Goal: Task Accomplishment & Management: Use online tool/utility

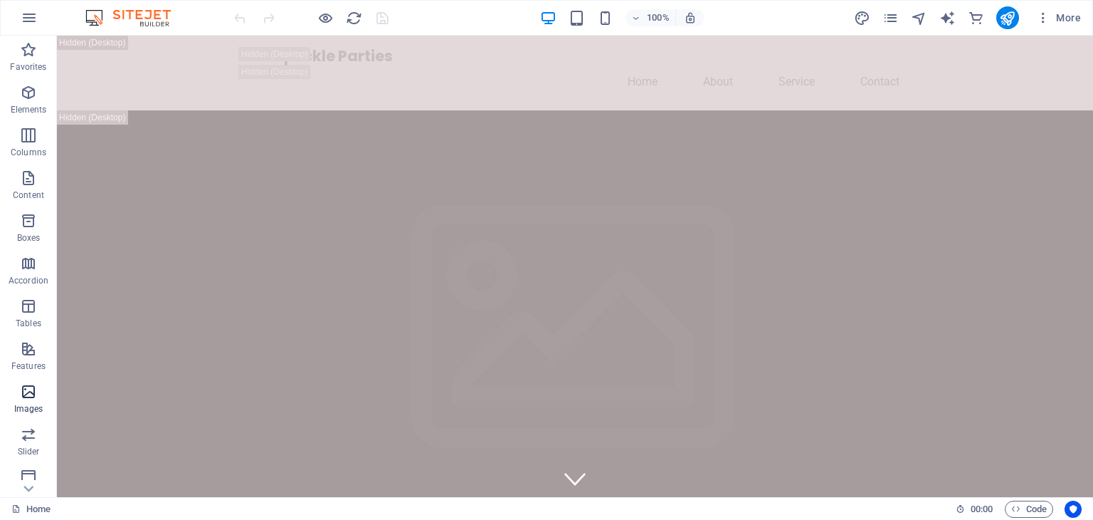
click at [24, 389] on icon "button" at bounding box center [28, 391] width 17 height 17
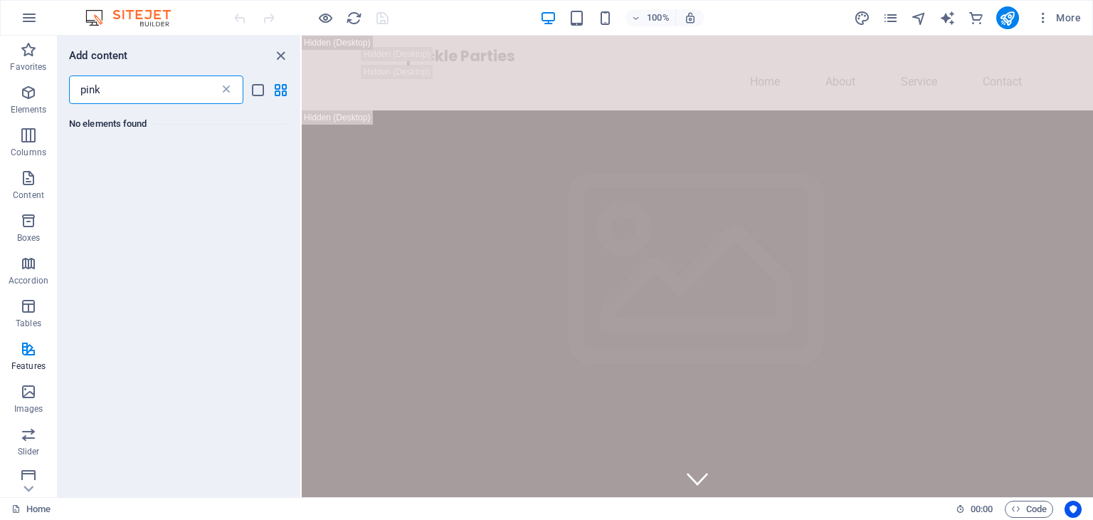
type input "pink"
click at [225, 88] on icon at bounding box center [226, 90] width 14 height 14
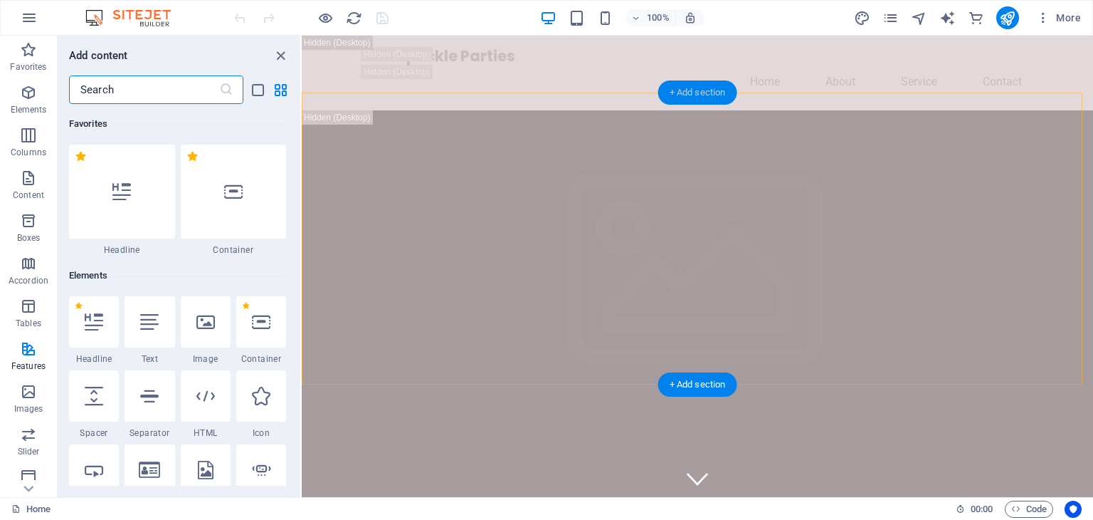
click at [698, 88] on div "+ Add section" at bounding box center [697, 92] width 79 height 24
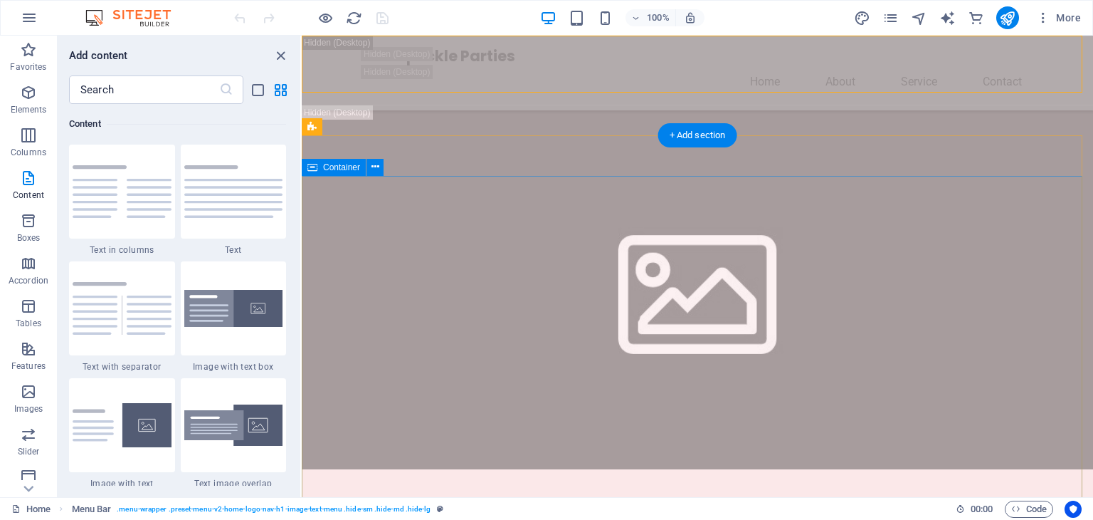
scroll to position [498, 0]
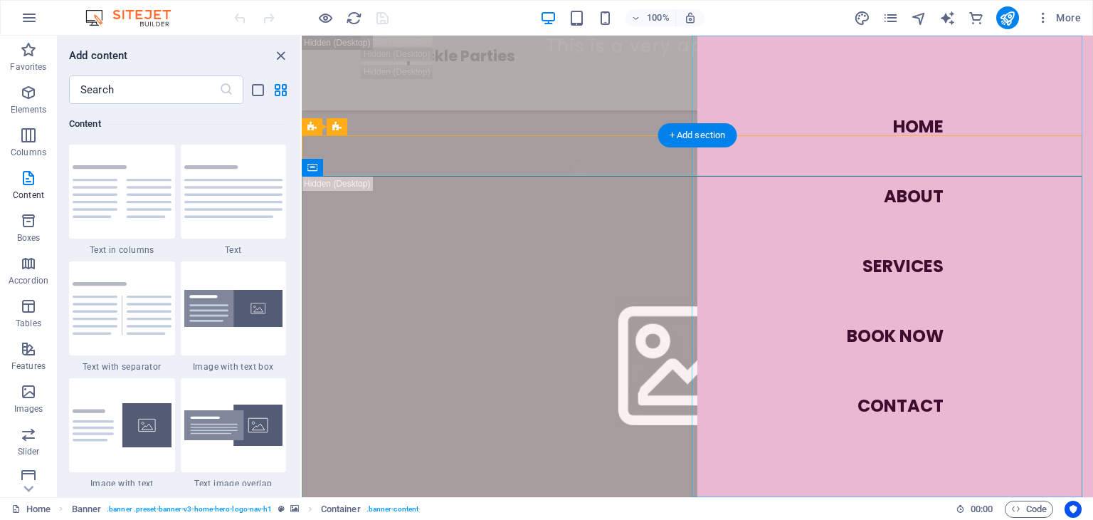
click at [896, 197] on nav "Home About Services Book Now Contact" at bounding box center [896, 266] width 396 height 461
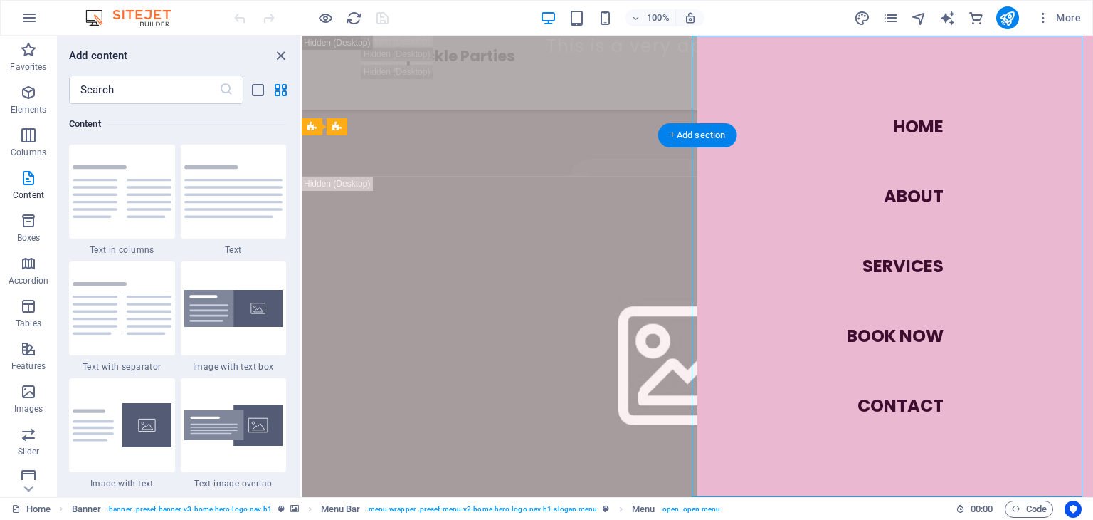
click at [891, 253] on nav "Home About Services Book Now Contact" at bounding box center [896, 266] width 396 height 461
click at [881, 322] on nav "Home About Services Book Now Contact" at bounding box center [896, 266] width 396 height 461
drag, startPoint x: 891, startPoint y: 410, endPoint x: 527, endPoint y: 305, distance: 379.4
click at [888, 410] on nav "Home About Services Book Now Contact" at bounding box center [896, 266] width 396 height 461
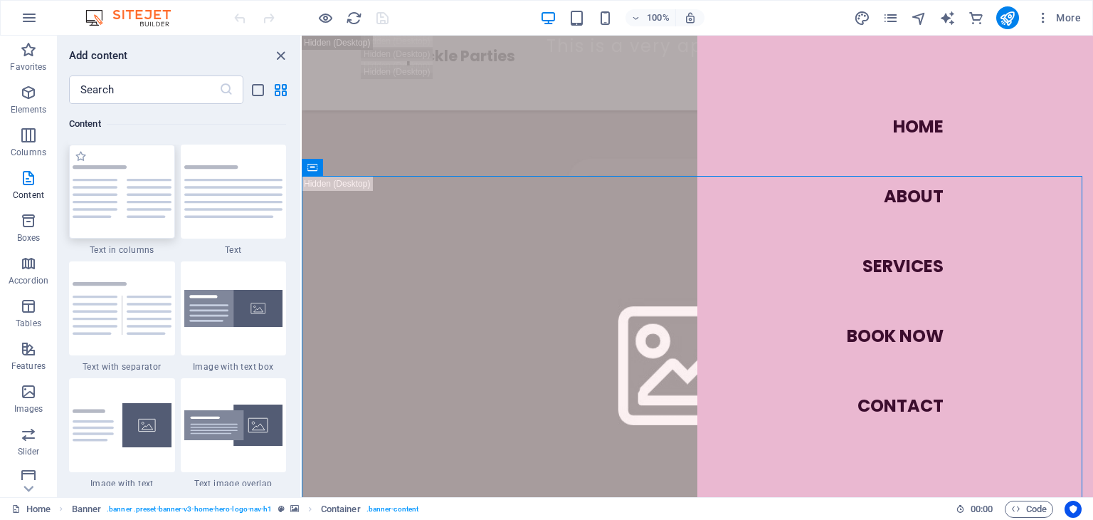
click at [107, 207] on img at bounding box center [122, 191] width 99 height 53
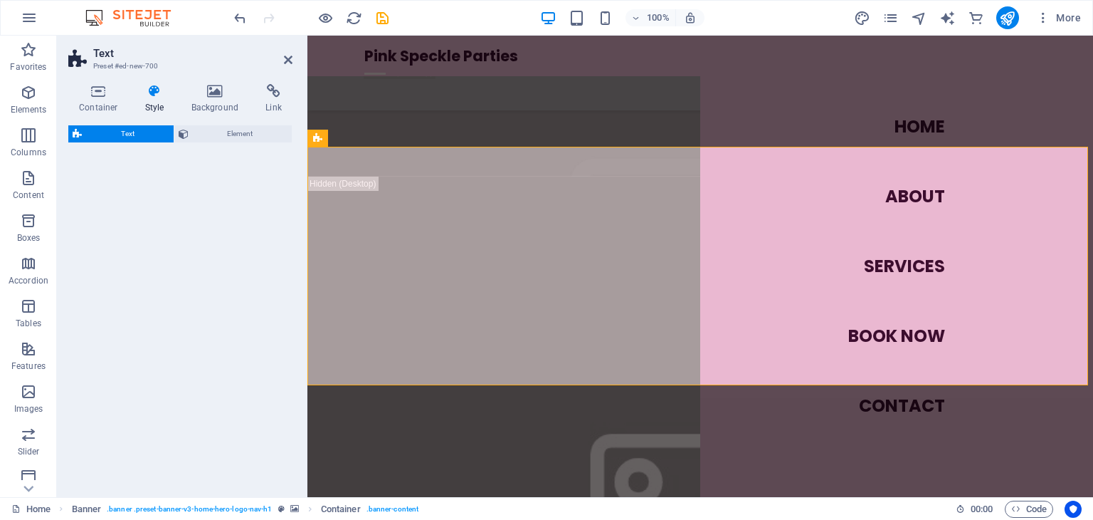
scroll to position [947, 0]
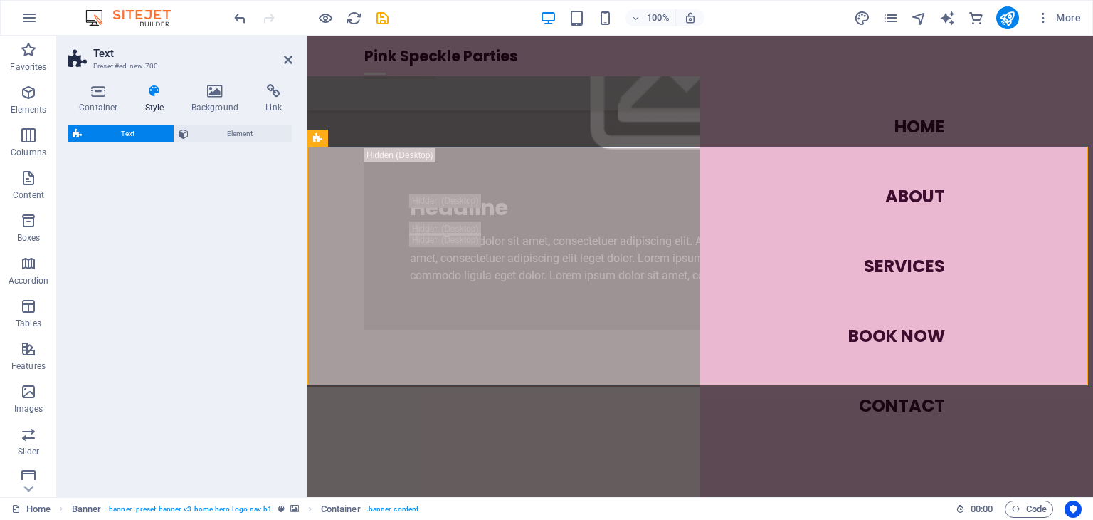
select select "rem"
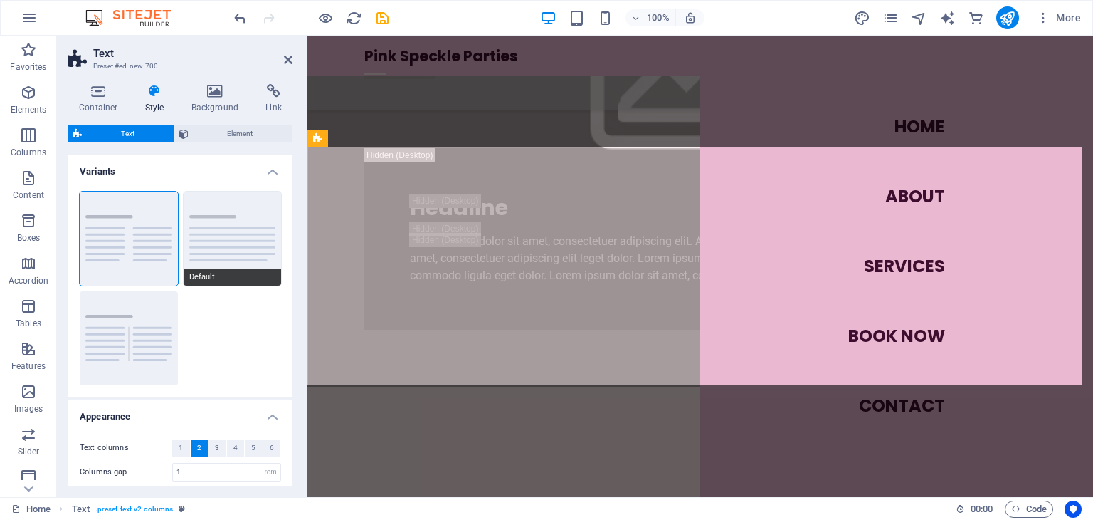
click at [216, 236] on button "Default" at bounding box center [233, 238] width 98 height 94
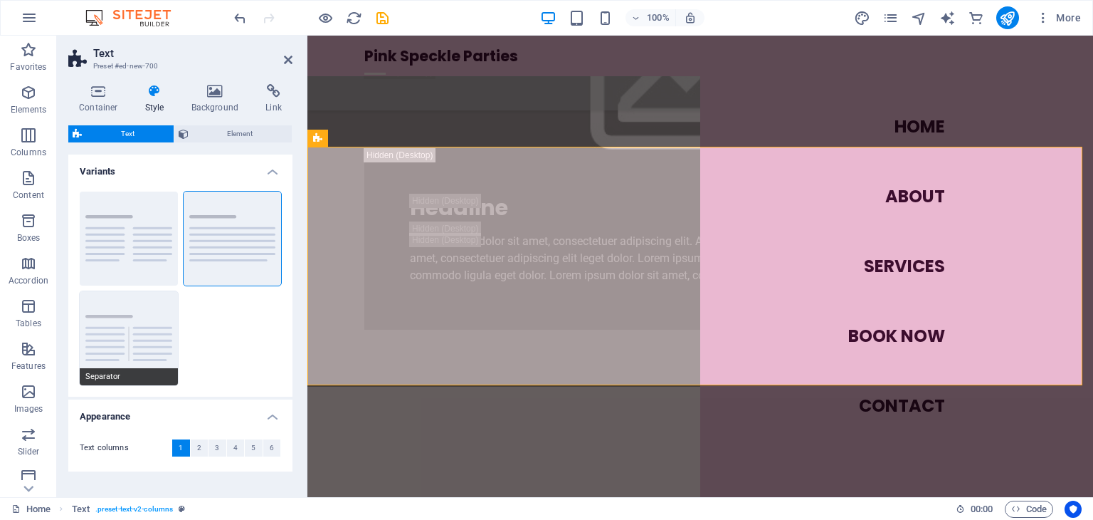
click at [142, 322] on button "Separator" at bounding box center [129, 338] width 98 height 94
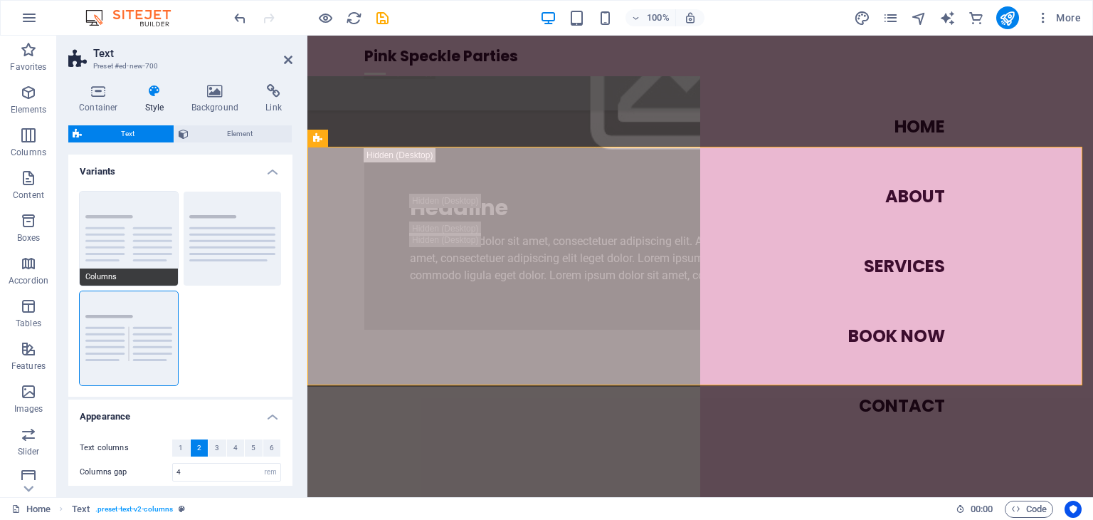
click at [129, 249] on button "Columns" at bounding box center [129, 238] width 98 height 94
type input "1"
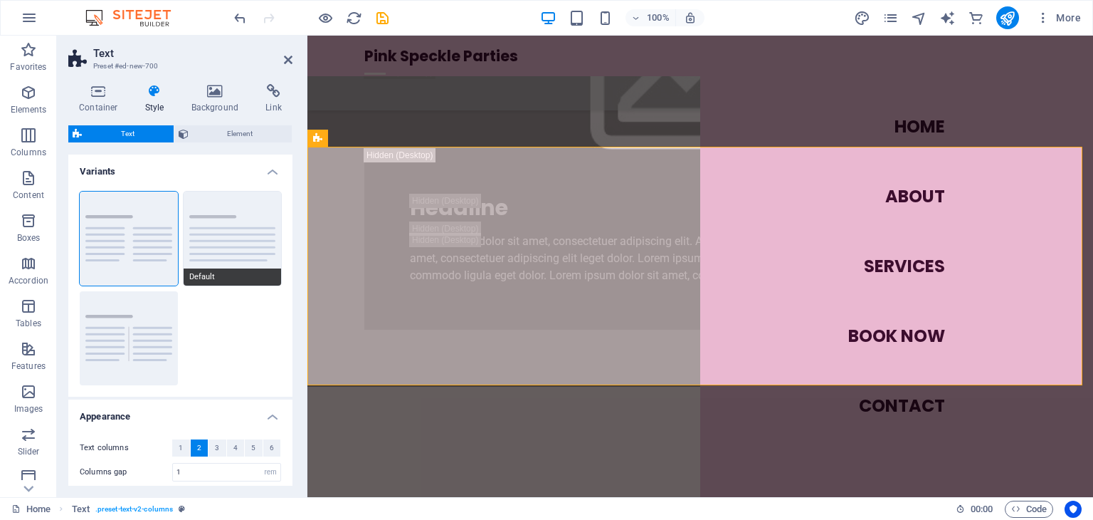
click at [241, 245] on button "Default" at bounding box center [233, 238] width 98 height 94
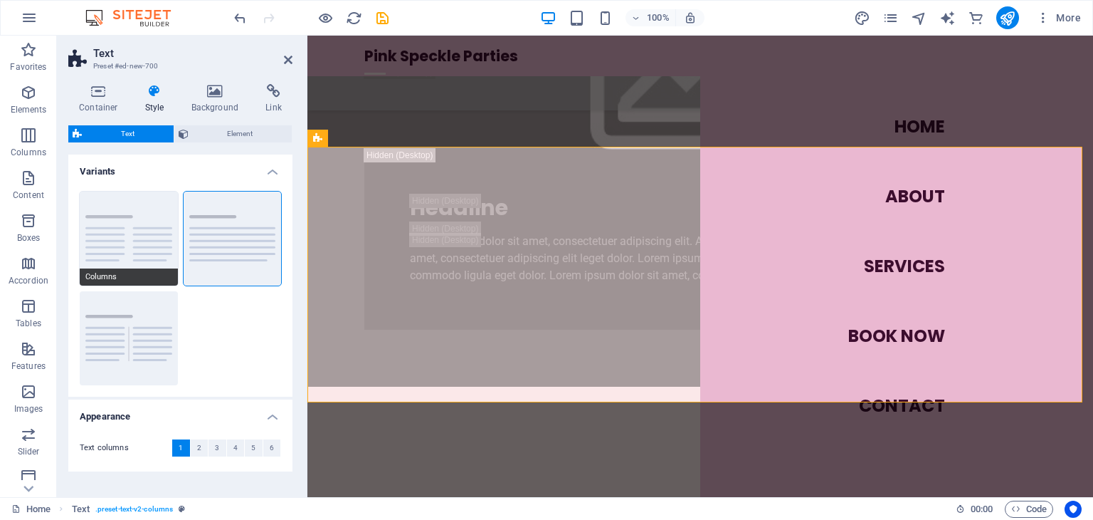
click at [120, 235] on button "Columns" at bounding box center [129, 238] width 98 height 94
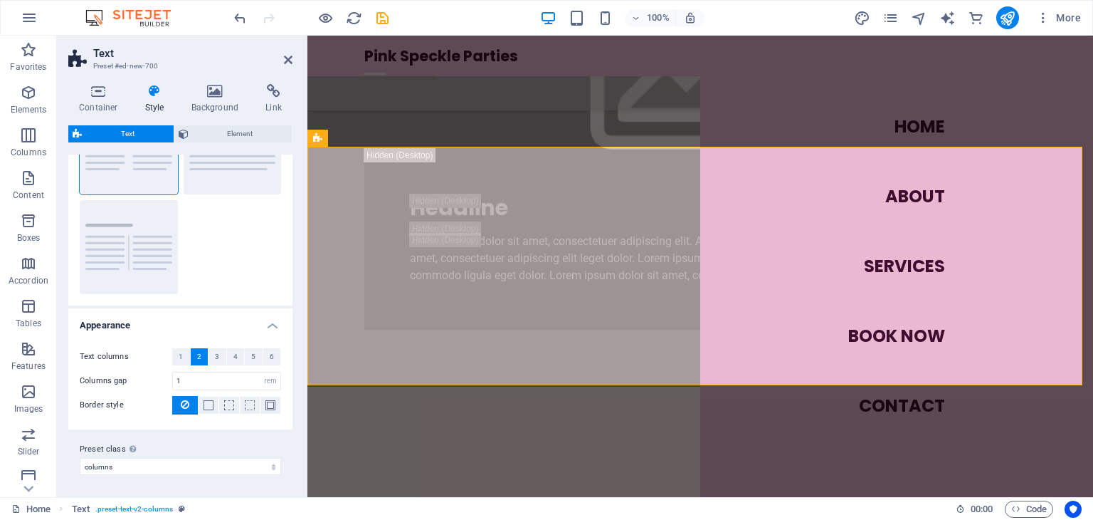
scroll to position [0, 0]
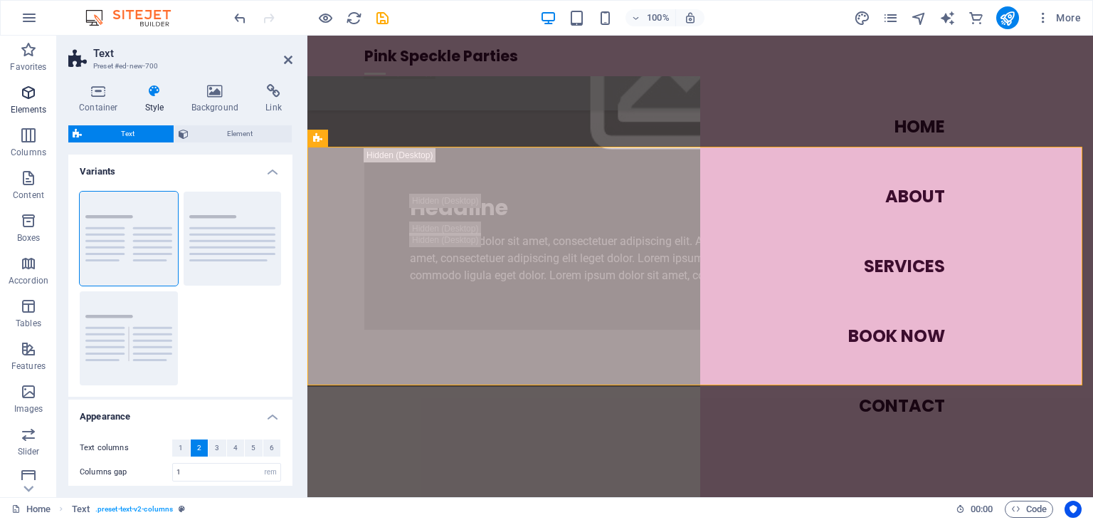
click at [21, 93] on icon "button" at bounding box center [28, 92] width 17 height 17
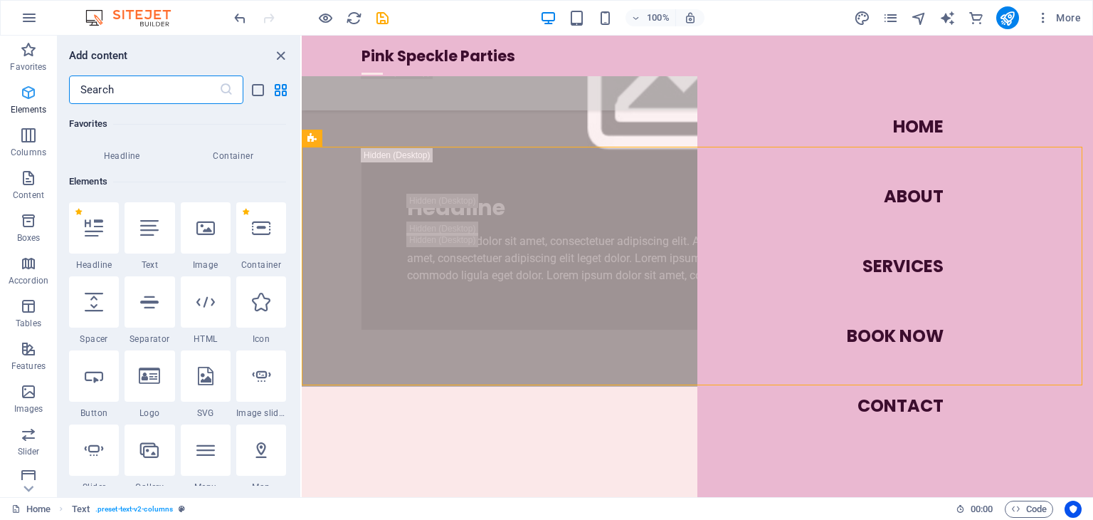
scroll to position [151, 0]
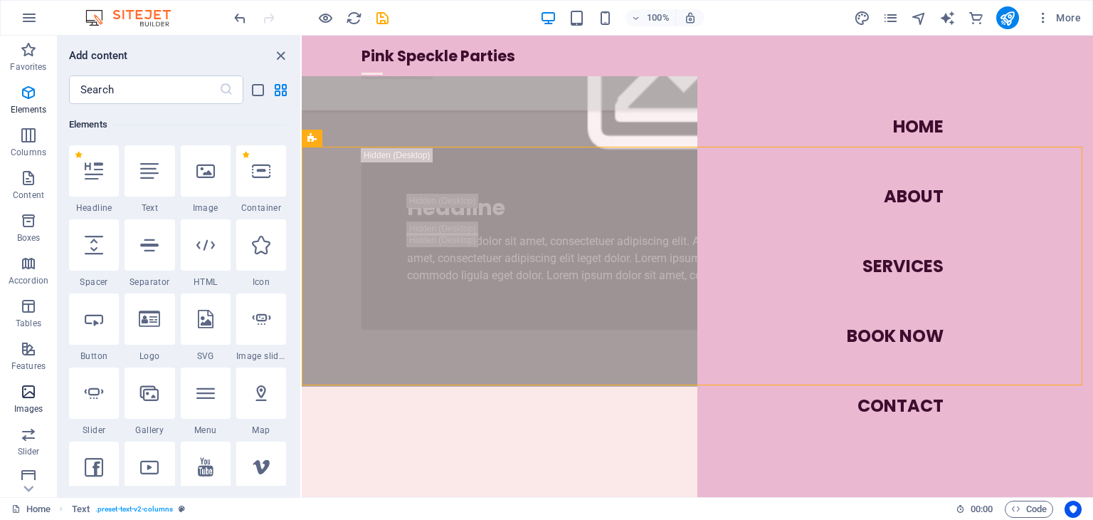
click at [31, 404] on p "Images" at bounding box center [28, 408] width 29 height 11
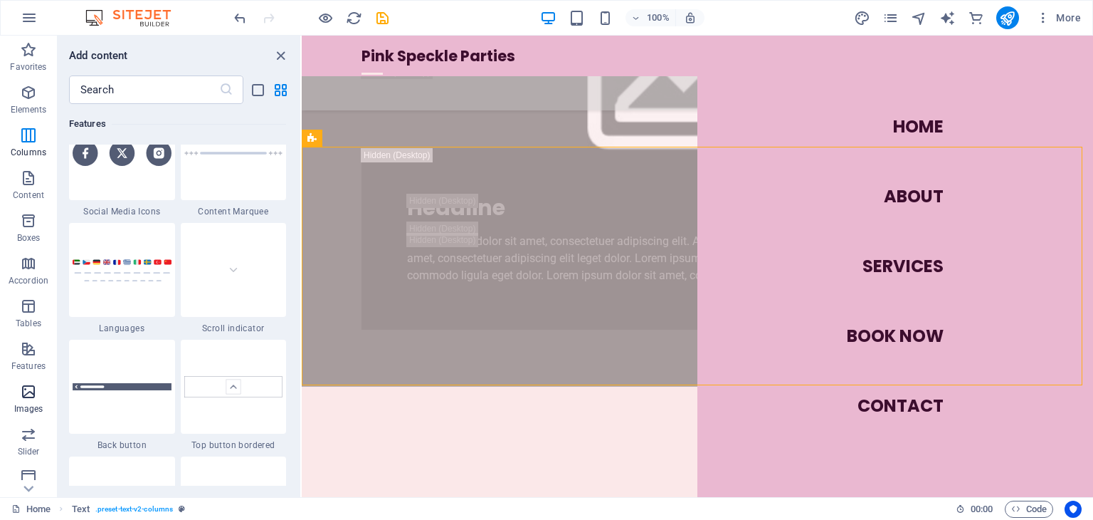
scroll to position [7218, 0]
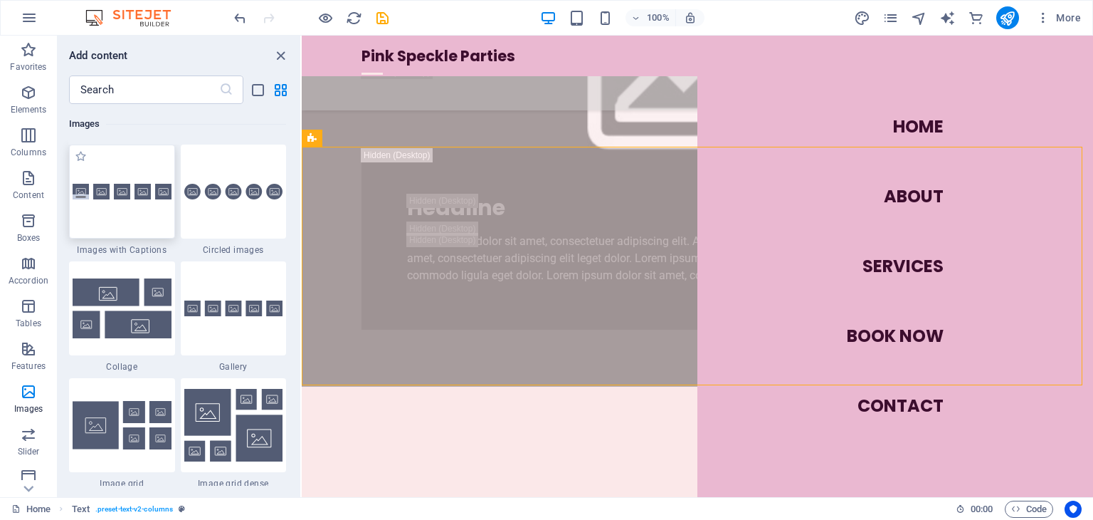
click at [108, 206] on div at bounding box center [122, 192] width 106 height 94
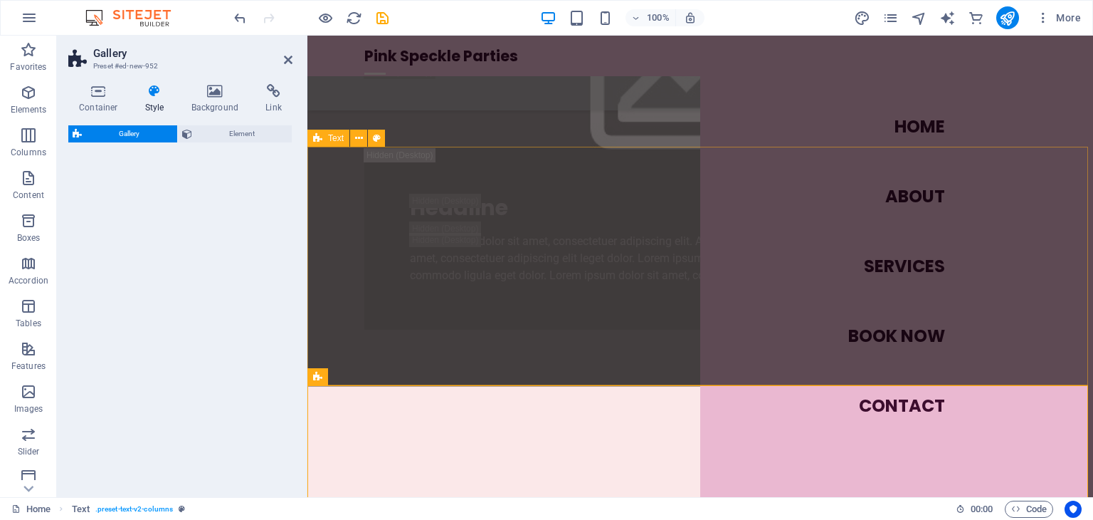
select select "rem"
select select "preset-gallery-v3-captions"
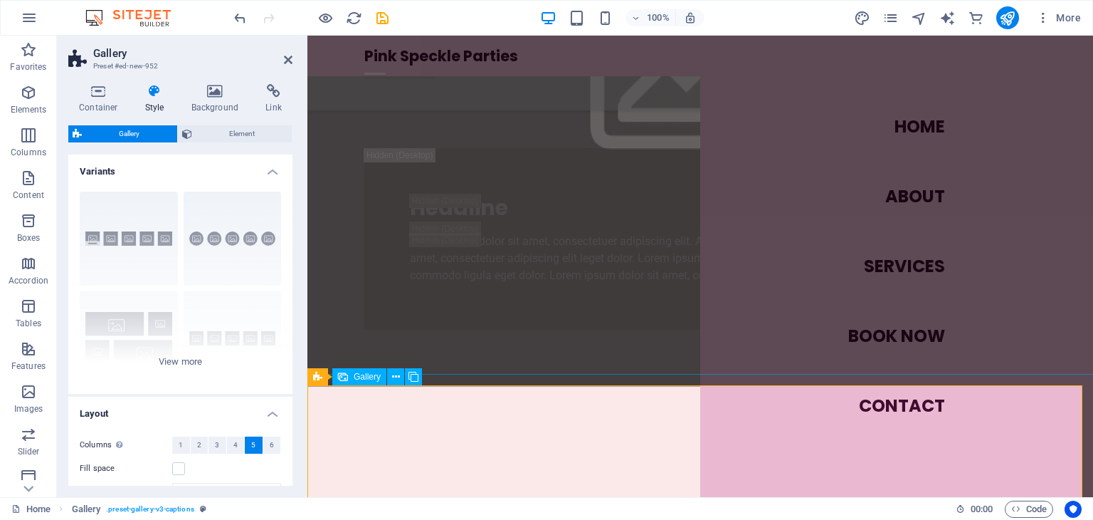
click at [715, 454] on nav "Home About Services Book Now Contact" at bounding box center [896, 266] width 393 height 461
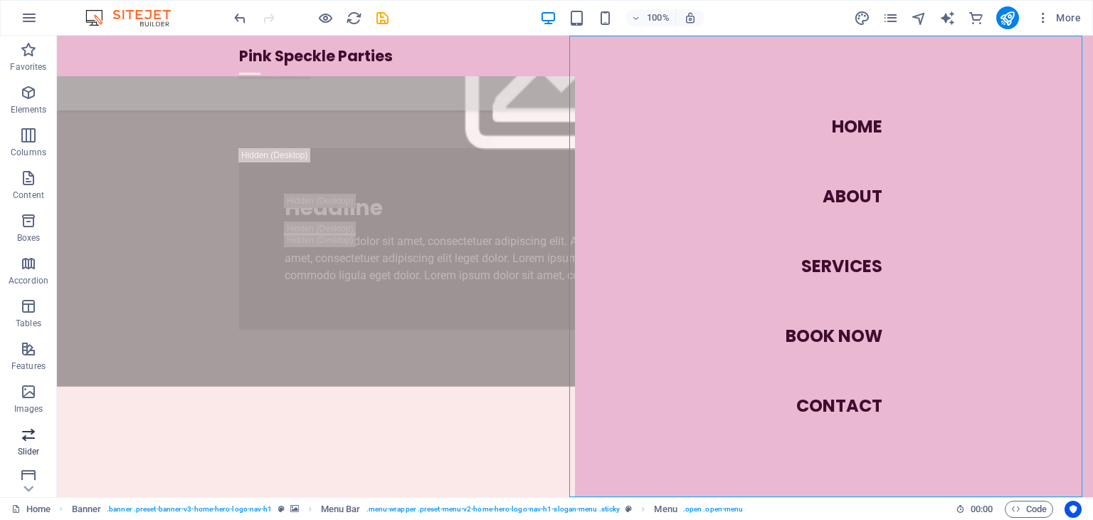
click at [26, 442] on icon "button" at bounding box center [28, 434] width 17 height 17
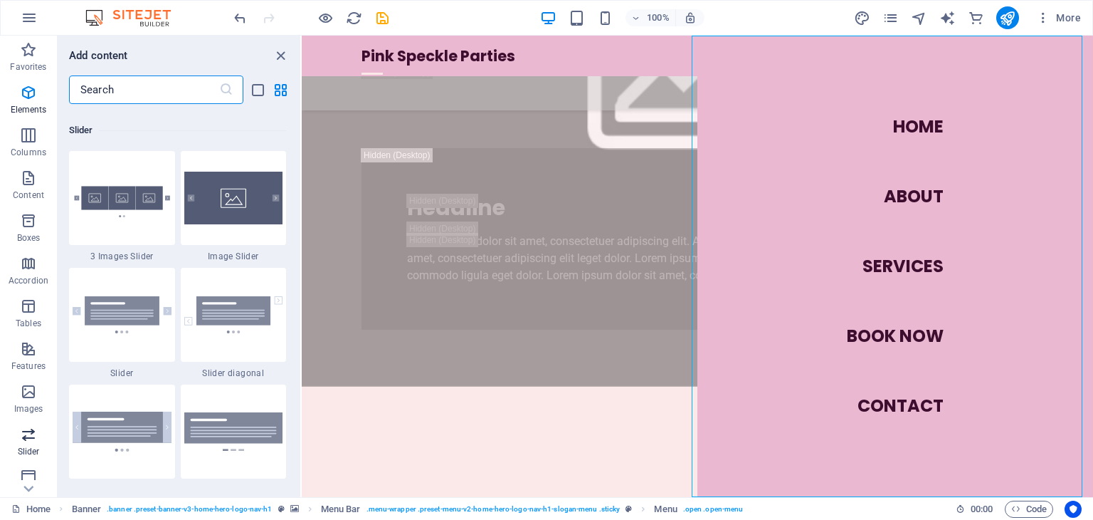
scroll to position [8069, 0]
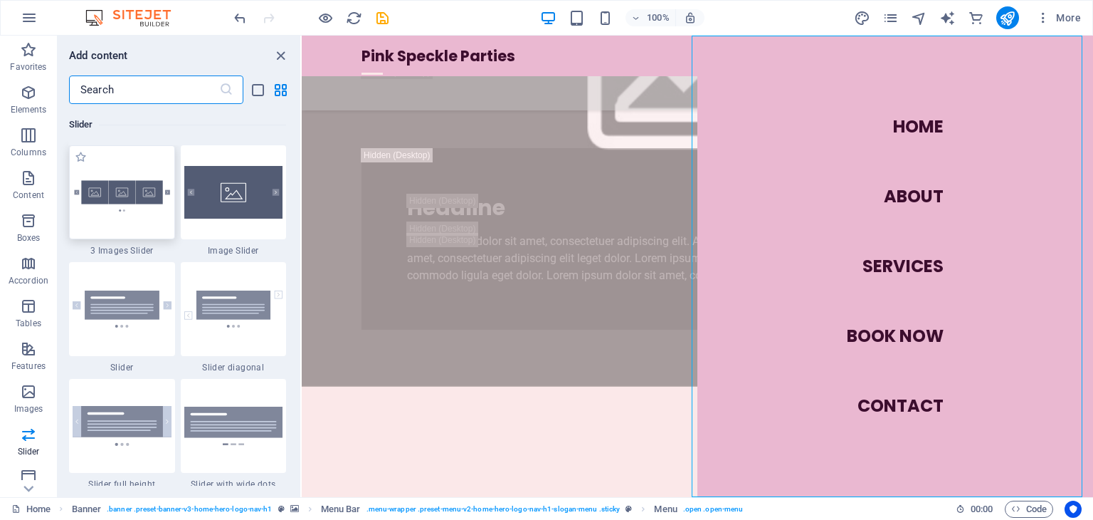
click at [112, 194] on img at bounding box center [122, 191] width 99 height 65
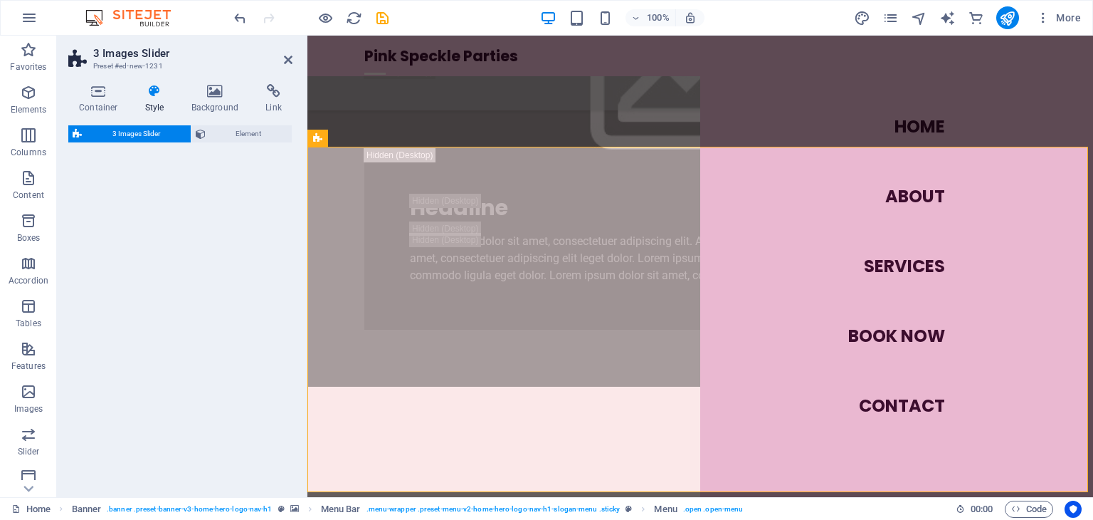
select select "rem"
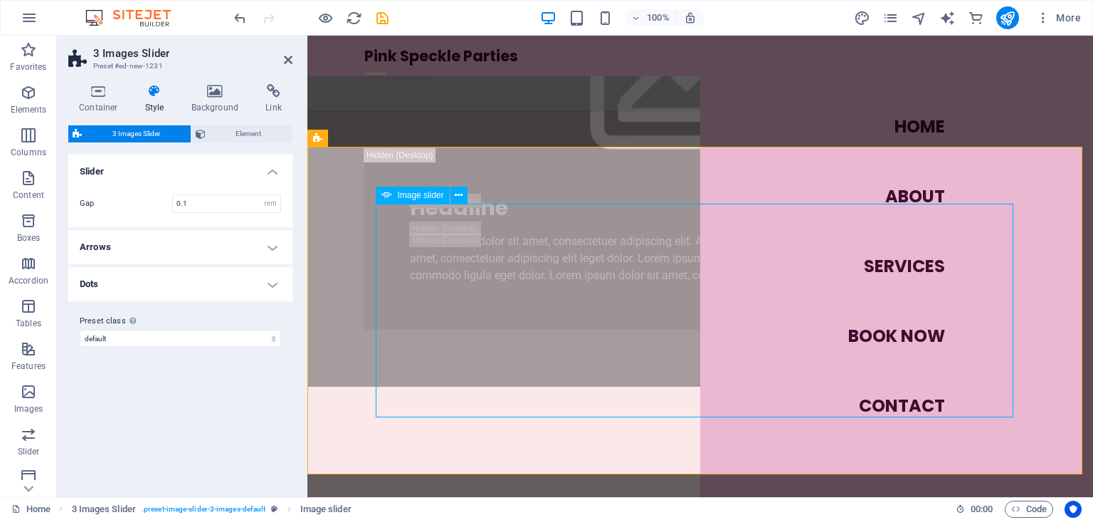
click at [921, 124] on nav "Home About Services Book Now Contact" at bounding box center [896, 266] width 393 height 461
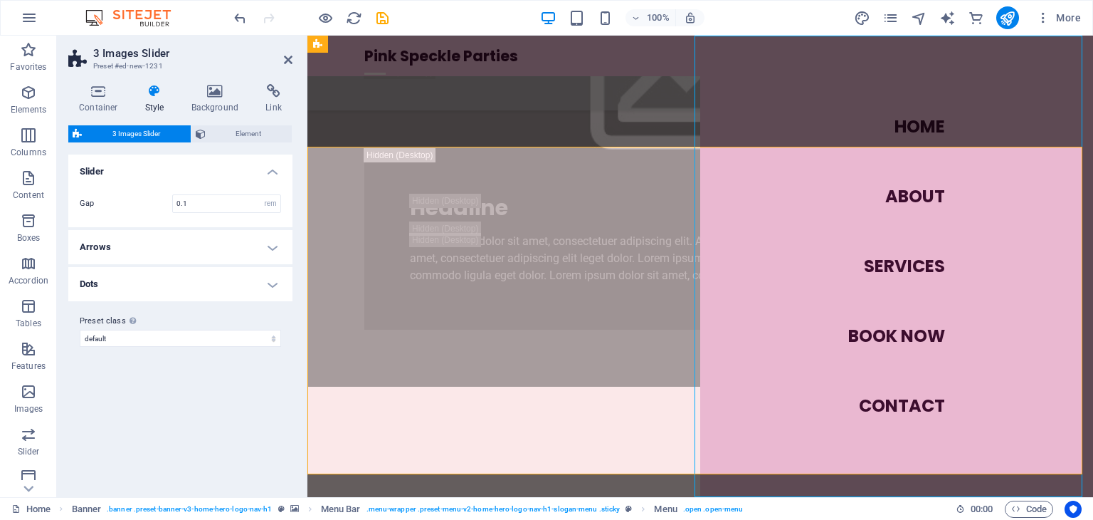
click at [1093, 200] on nav "Home About Services Book Now Contact" at bounding box center [896, 266] width 393 height 461
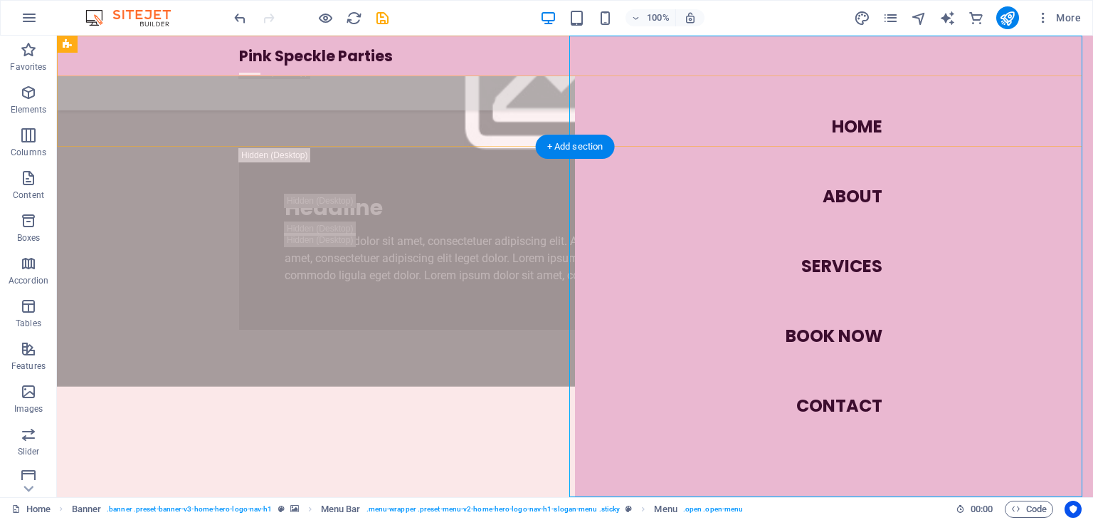
click at [794, 137] on nav "Home About Services Book Now Contact" at bounding box center [834, 266] width 518 height 461
